Goal: Task Accomplishment & Management: Complete application form

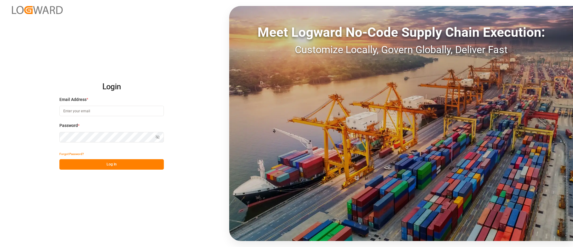
click at [107, 107] on input at bounding box center [111, 111] width 104 height 10
click at [0, 246] on com-1password-button at bounding box center [0, 247] width 0 height 0
type input "keerthan.ge@logward.com"
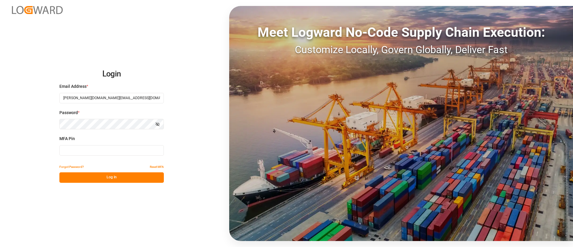
type input "189413"
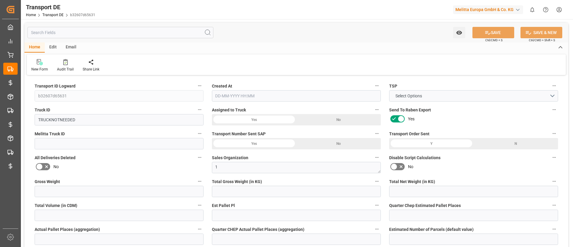
type input "0"
type input "584.384"
type input "479.482"
type input "0"
type input "1"
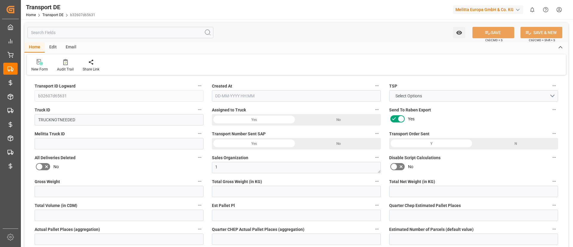
type input "0"
type input "4"
type input "0"
type input "1"
type input "0"
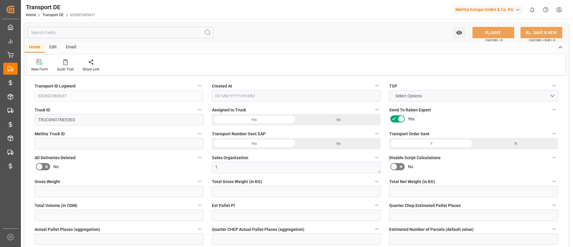
type input "0"
type input "110"
type input "0"
type input "163.41"
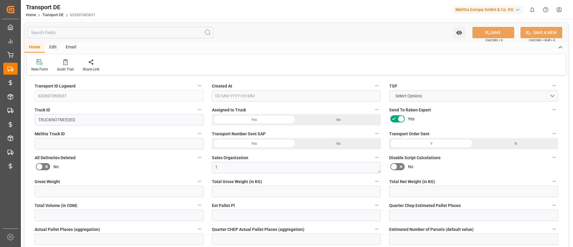
type input "163.41"
type input "161.8739"
type input "99"
type input "0"
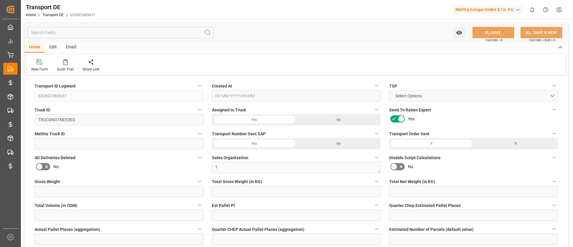
type input "0"
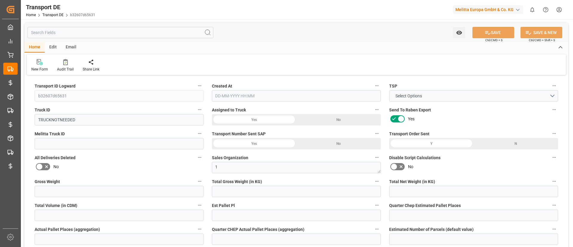
type input "0"
type input "-1.5361"
type input "0"
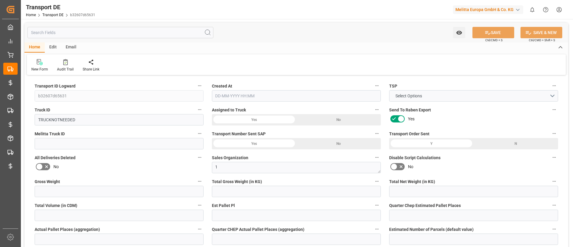
type input "0"
type input "584.384"
type input "2800"
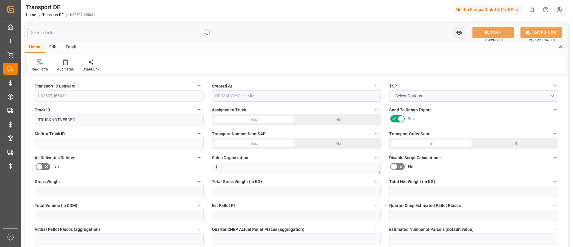
type input "21"
type input "80"
type input "0"
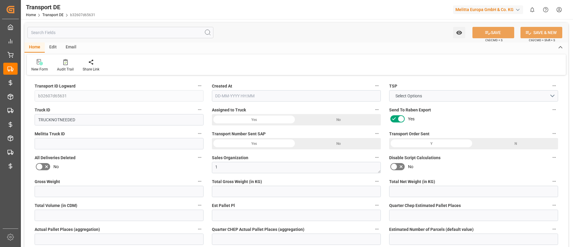
type input "0"
type input "1"
type input "0"
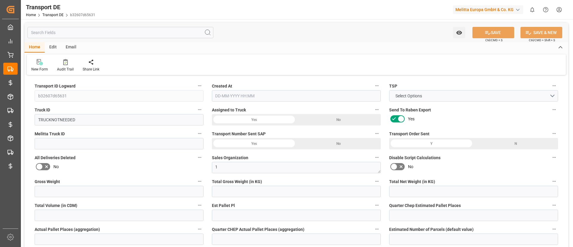
type input "0"
type input "110"
type input "161.8739"
type input "19-08-2025 08:09"
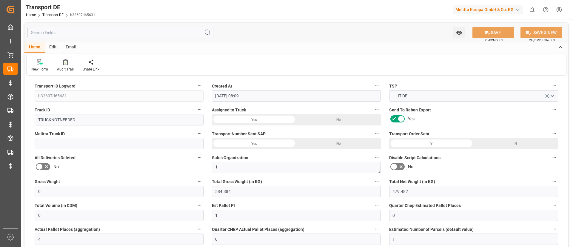
type input "05-08-2025"
type input "[DATE]"
type input "05-08-2025"
click at [385, 121] on div "Send To Raben Export Yes" at bounding box center [473, 116] width 177 height 24
type input "[DATE] 07:05"
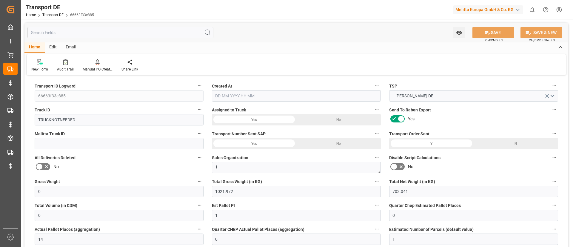
type input "[DATE]"
